Goal: Find specific page/section: Find specific page/section

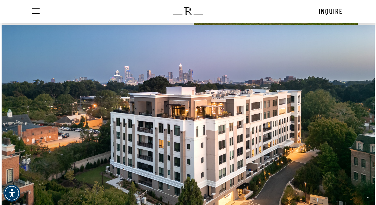
scroll to position [399, 0]
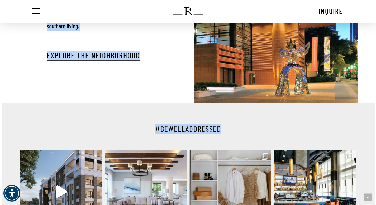
drag, startPoint x: 378, startPoint y: 57, endPoint x: 379, endPoint y: 143, distance: 85.5
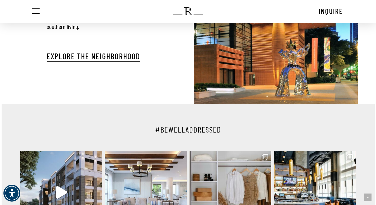
click at [365, 143] on div "#BEWELLADDRESSED theregentateastover 32 Luxury Residences in the historic neigh…" at bounding box center [188, 189] width 373 height 170
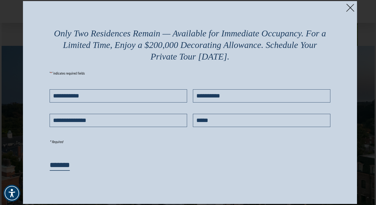
scroll to position [375, 0]
click at [349, 9] on img at bounding box center [350, 8] width 8 height 8
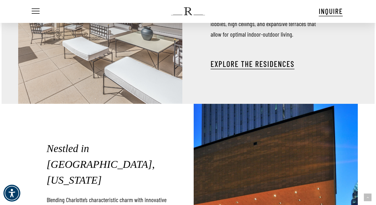
scroll to position [0, 0]
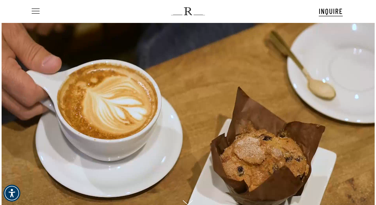
click at [33, 10] on span "Navigation Menu" at bounding box center [36, 11] width 6 height 7
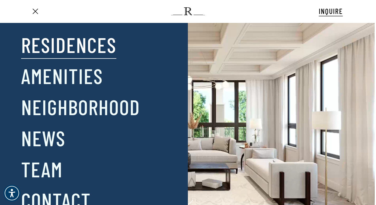
click at [54, 42] on link "Residences" at bounding box center [68, 44] width 95 height 27
